Goal: Find specific page/section: Find specific page/section

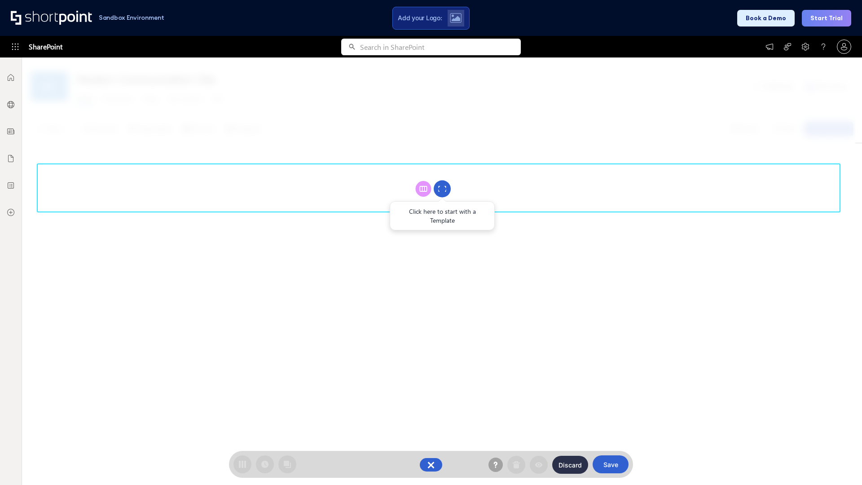
click at [442, 189] on circle at bounding box center [442, 188] width 17 height 17
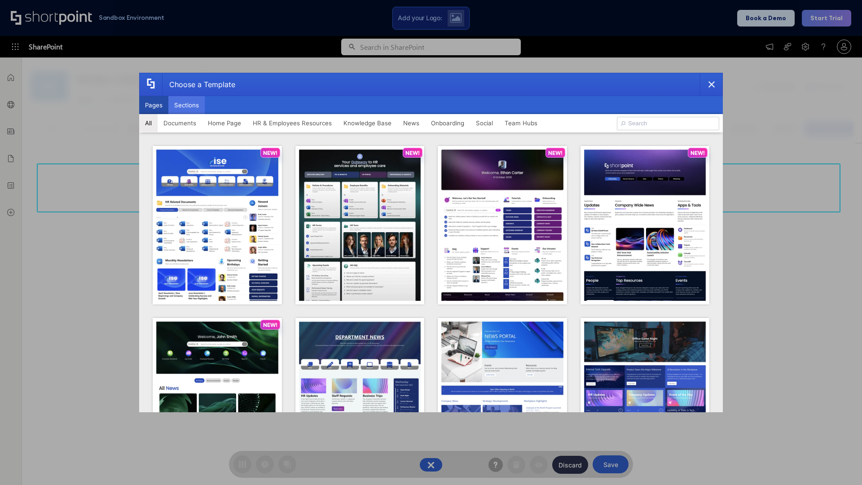
click at [186, 105] on button "Sections" at bounding box center [186, 105] width 36 height 18
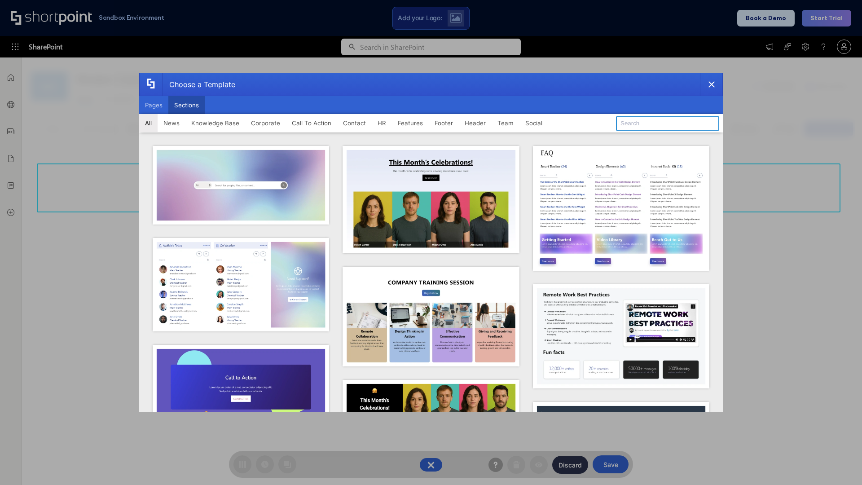
type input "CTA 2"
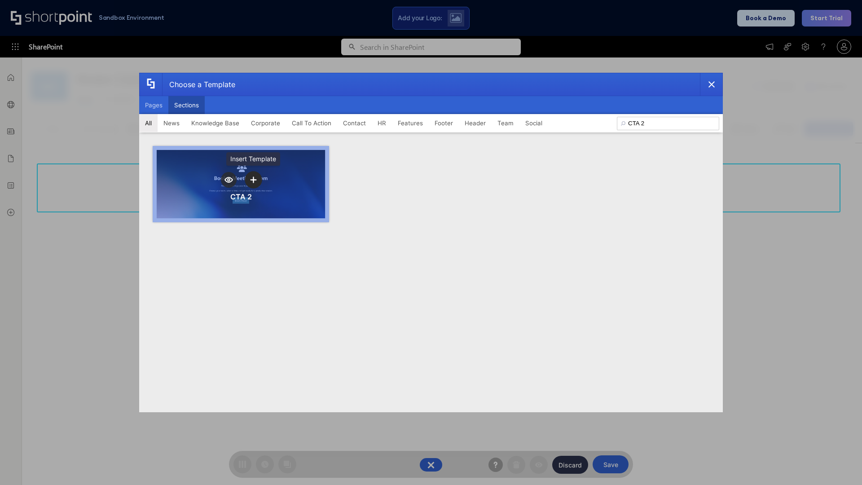
click at [253, 180] on icon "template selector" at bounding box center [253, 179] width 6 height 6
